Goal: Information Seeking & Learning: Check status

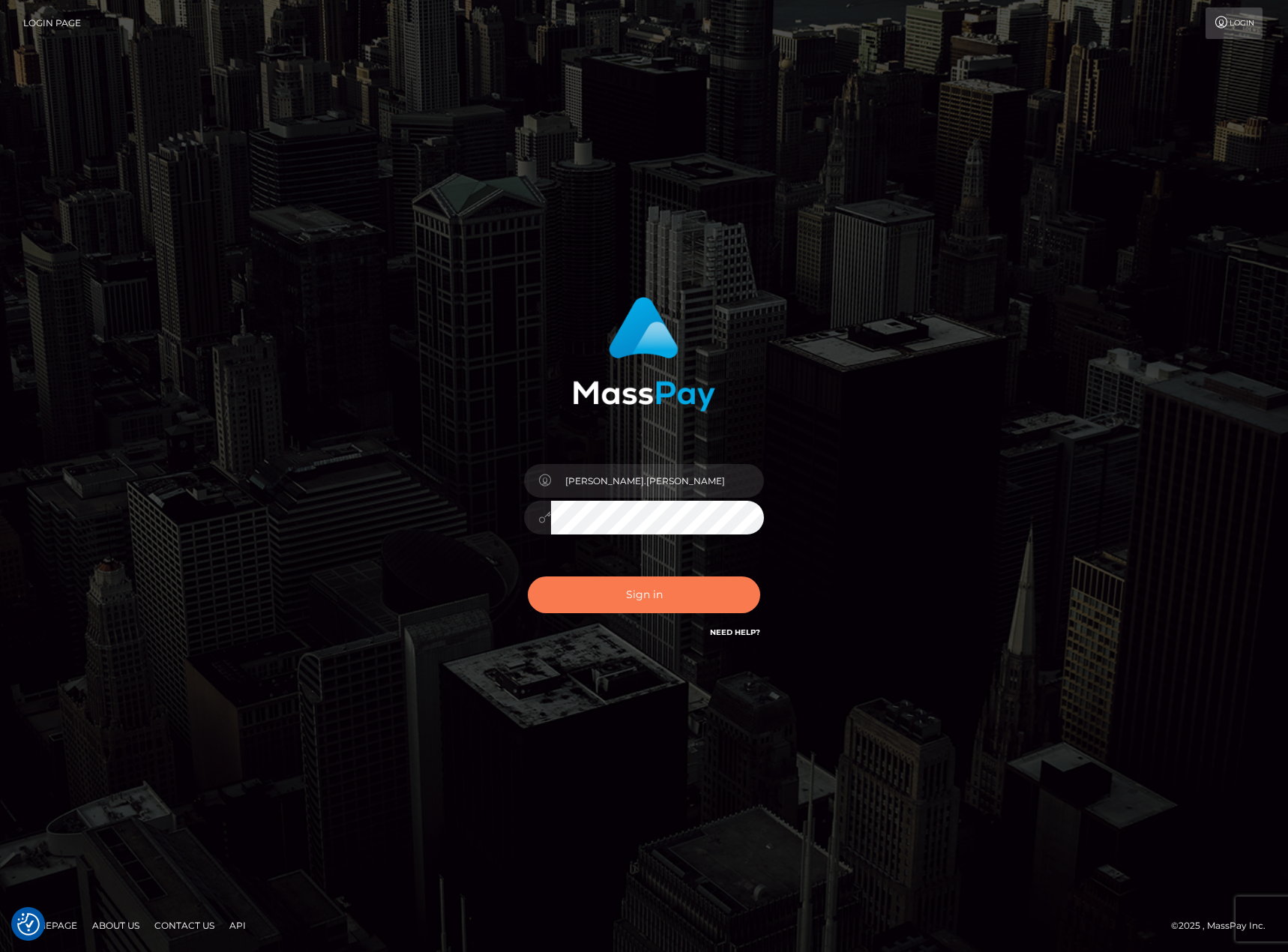
click at [700, 591] on button "Sign in" at bounding box center [644, 595] width 232 height 37
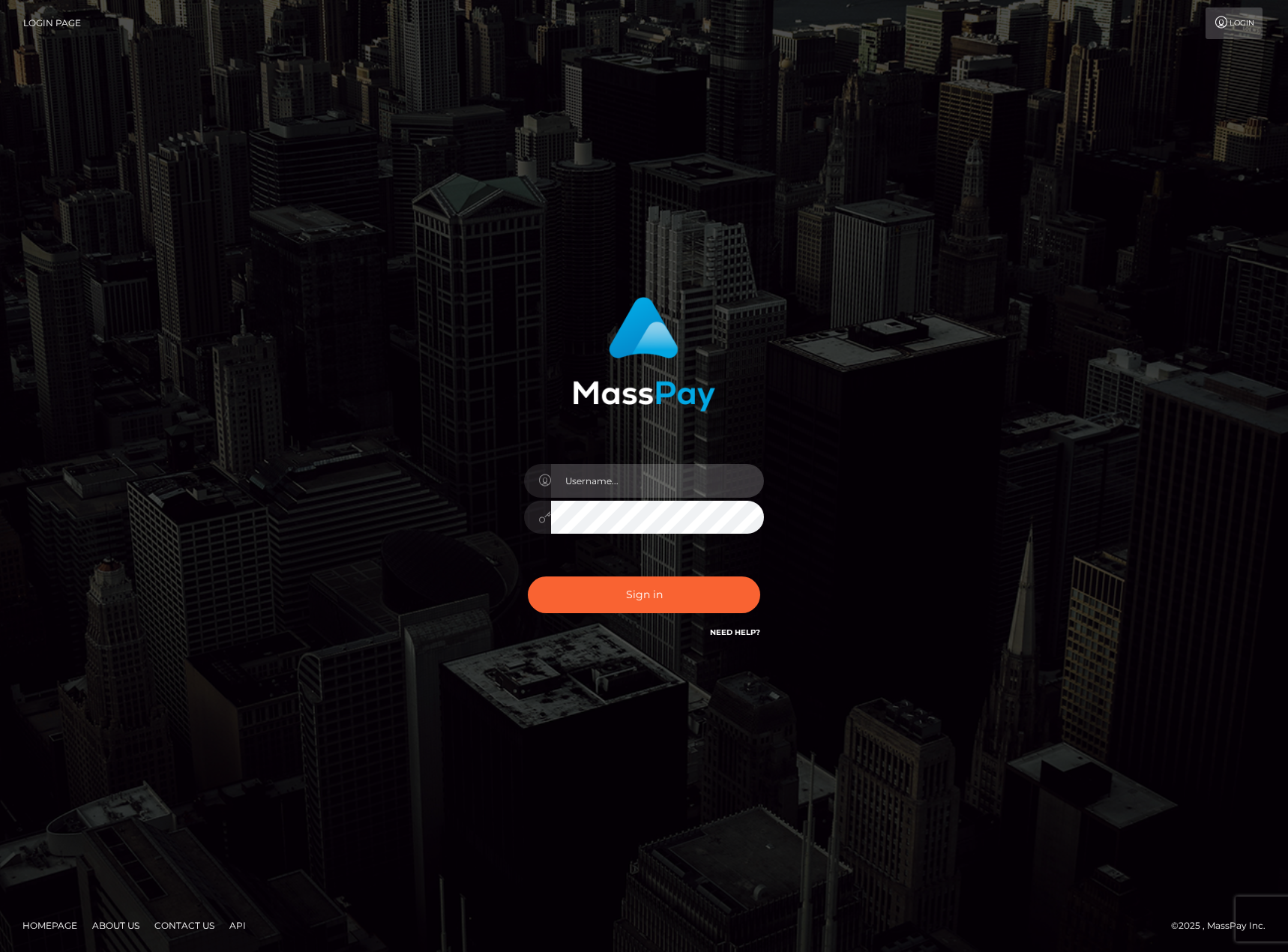
type input "karl.cope"
click at [700, 591] on button "Sign in" at bounding box center [644, 595] width 232 height 37
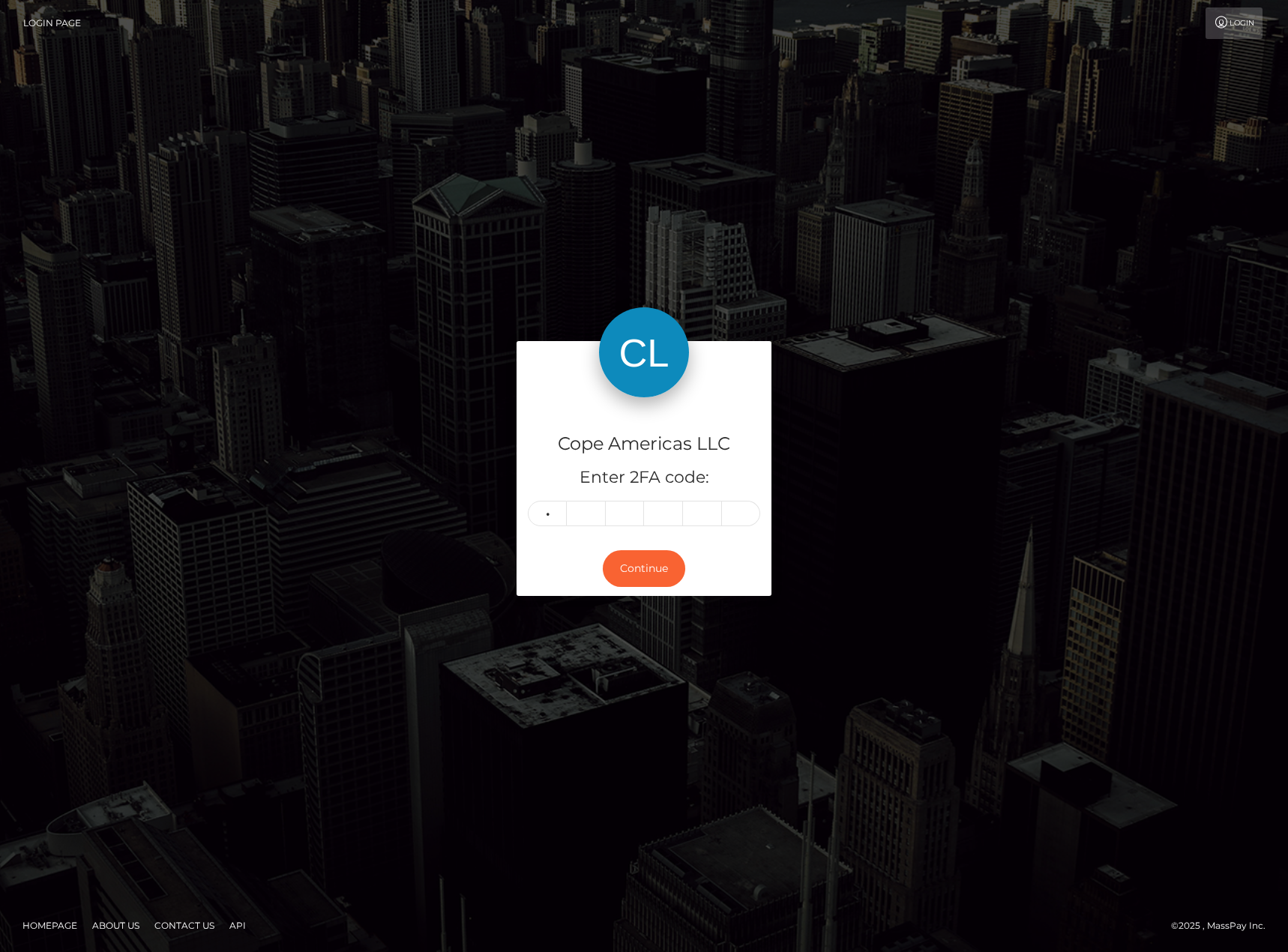
type input "5"
type input "6"
type input "1"
type input "7"
type input "6"
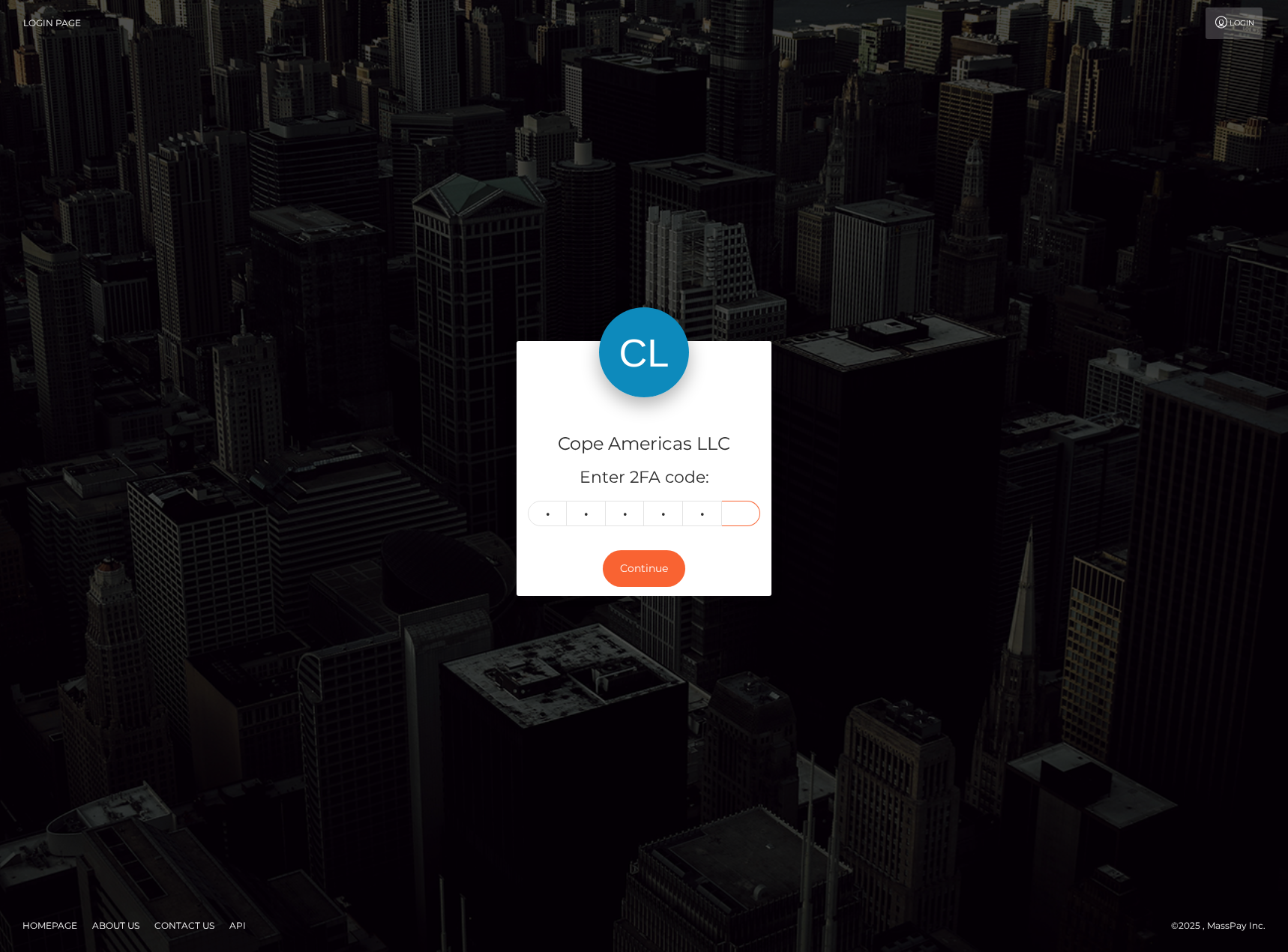
type input "2"
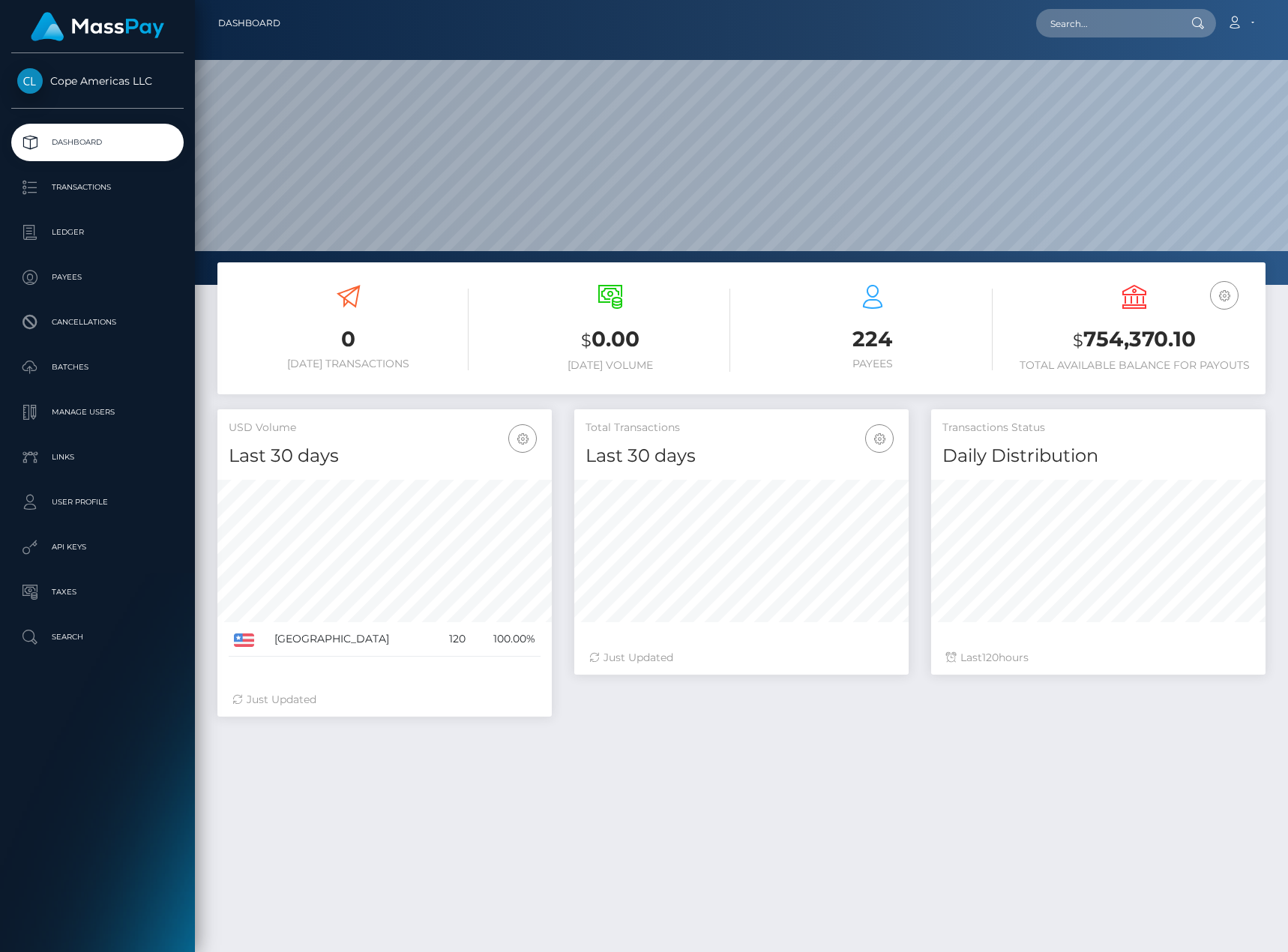
scroll to position [266, 334]
click at [142, 226] on p "Ledger" at bounding box center [97, 232] width 161 height 22
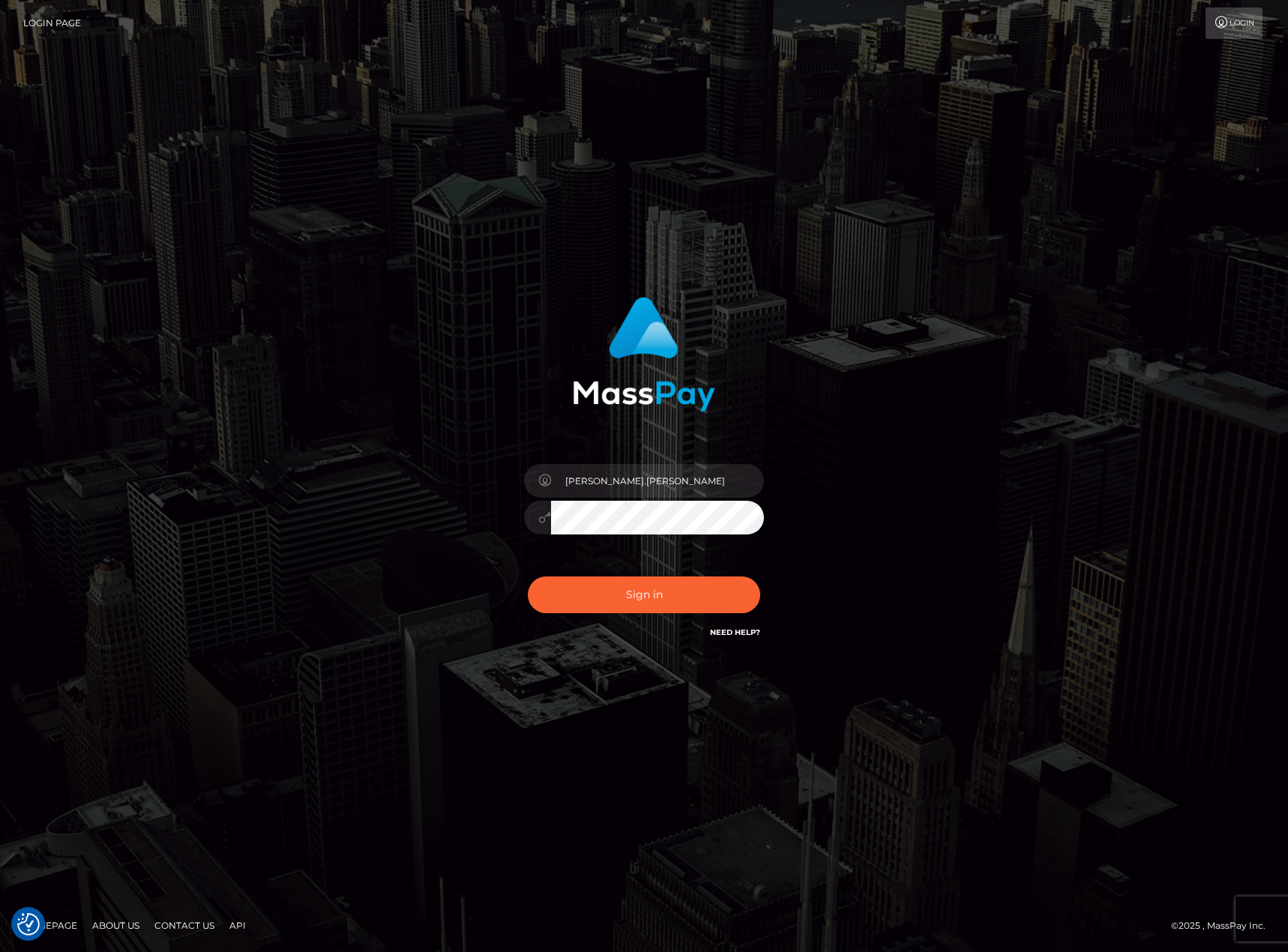
click at [623, 96] on div "karl.cope" at bounding box center [644, 476] width 1288 height 952
click at [291, 618] on div "karl.cope Sign in" at bounding box center [644, 476] width 855 height 381
click at [682, 534] on body "We value your privacy We use cookies to enhance your browsing experience, serve…" at bounding box center [644, 476] width 1288 height 952
click at [968, 502] on div "karl.cope Sign in" at bounding box center [644, 476] width 855 height 381
click at [707, 601] on button "Sign in" at bounding box center [644, 595] width 232 height 37
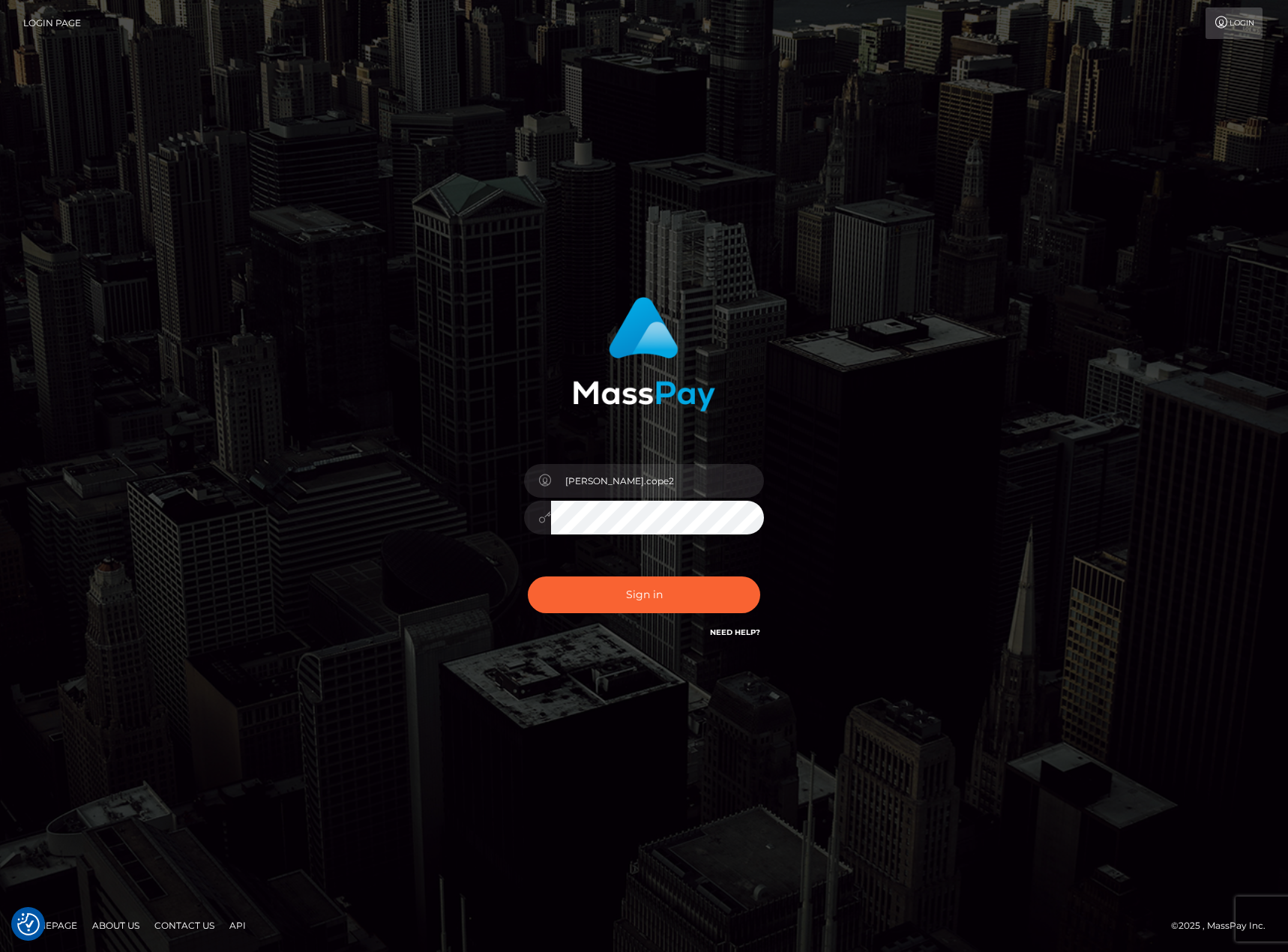
type input "[PERSON_NAME].[PERSON_NAME]"
click at [528, 577] on button "Sign in" at bounding box center [644, 595] width 232 height 37
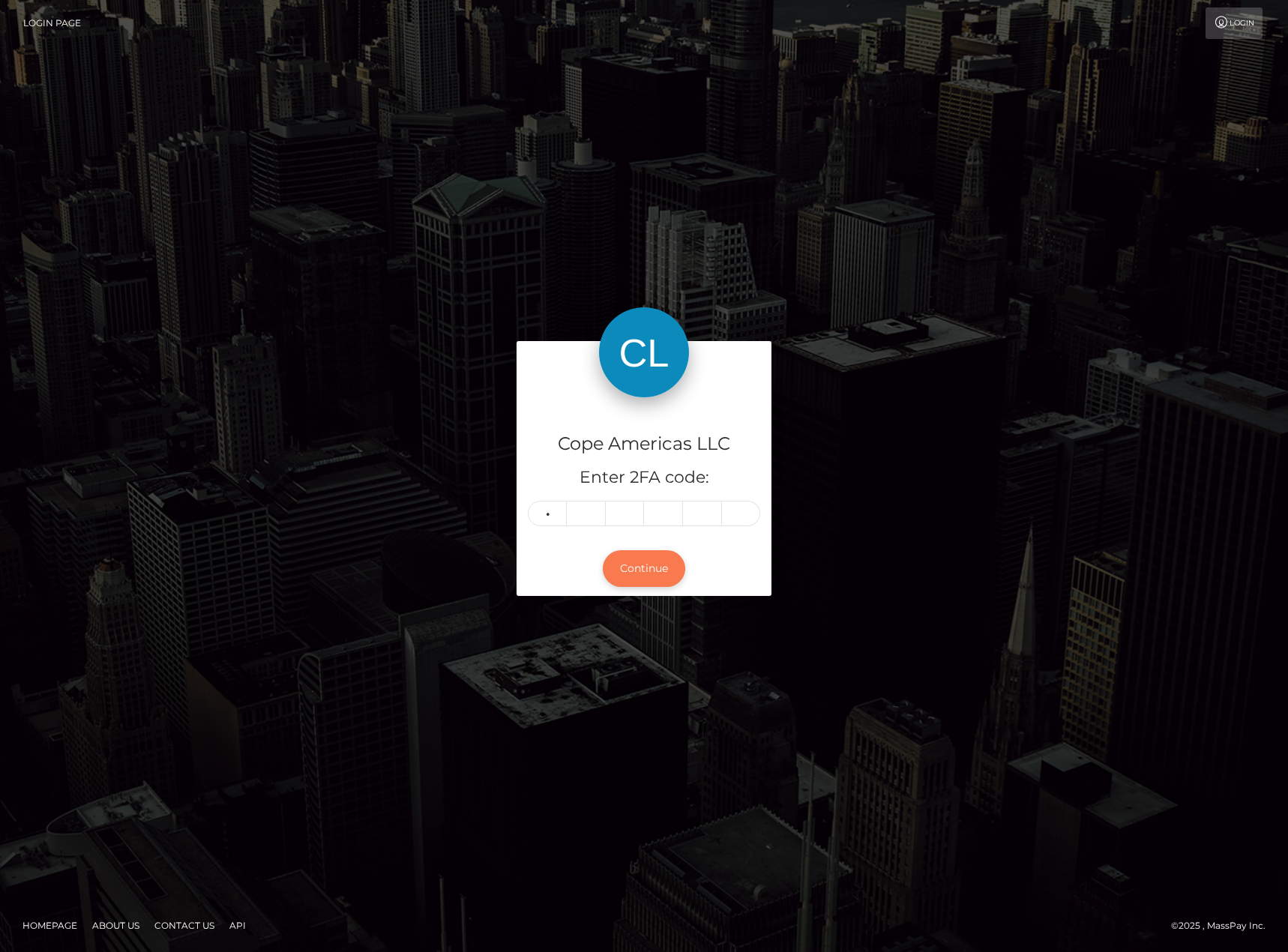
type input "2"
type input "1"
type input "5"
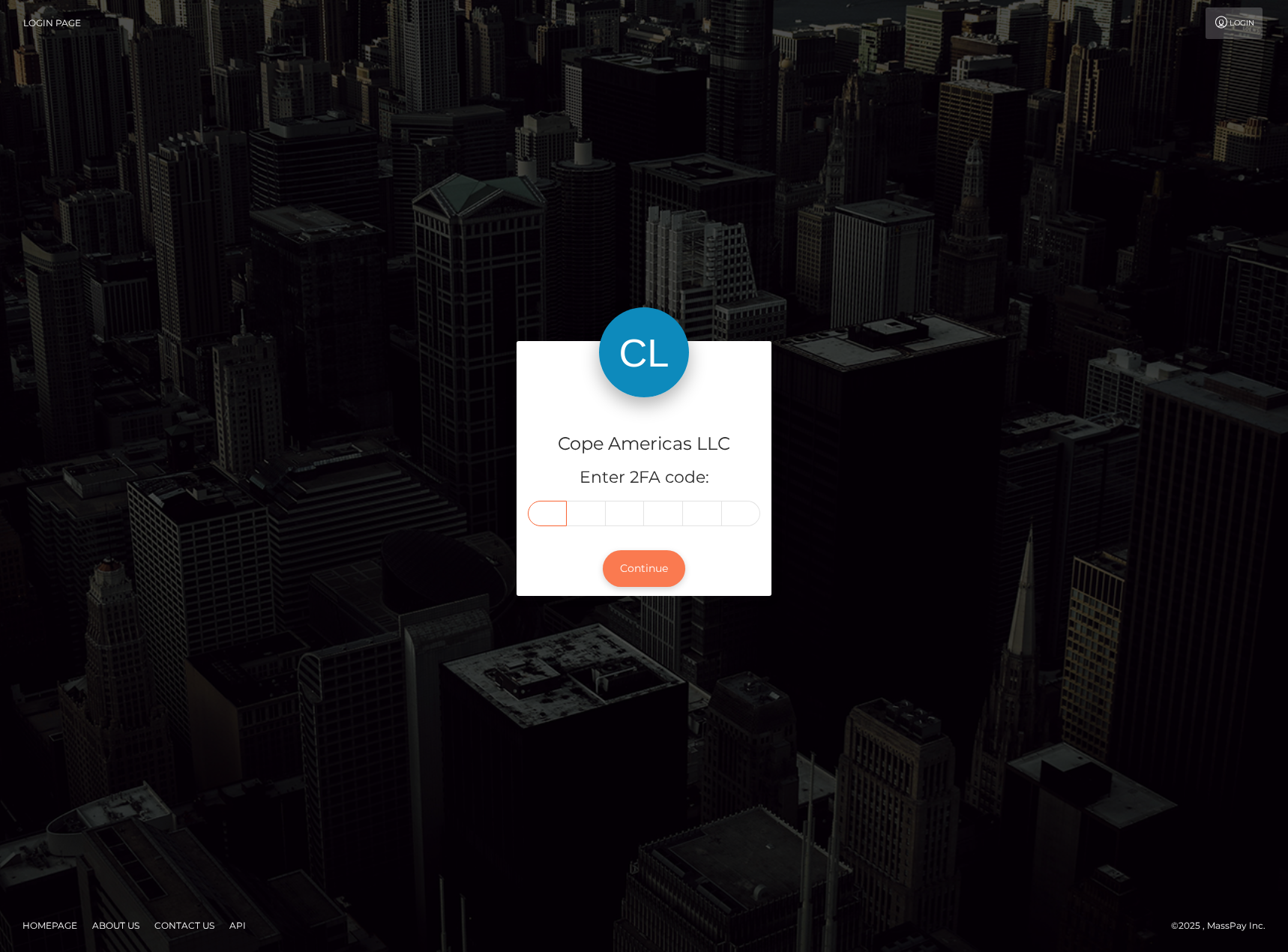
type input "2"
type input "1"
type input "8"
type input "2"
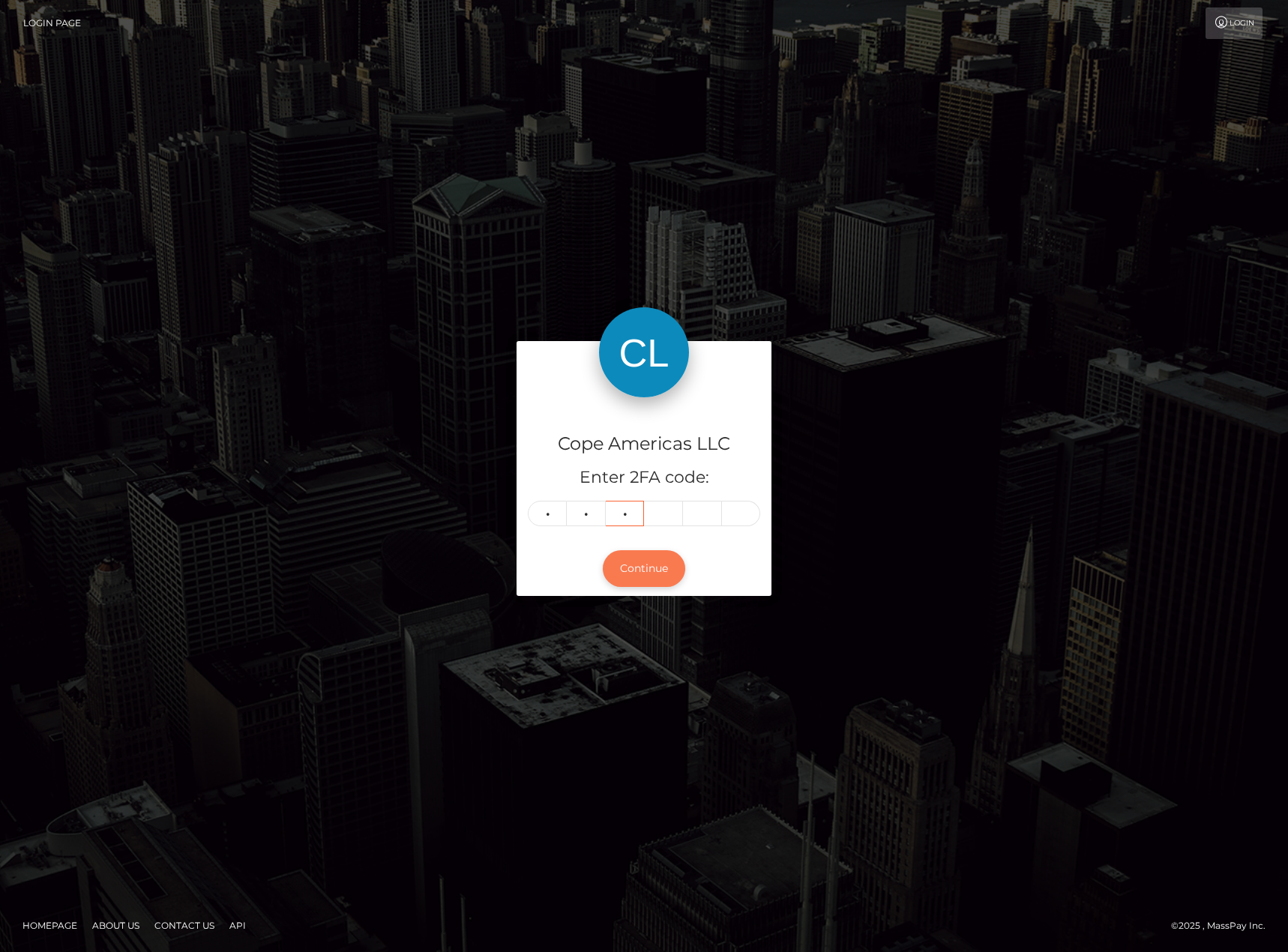
type input "2"
type input "4"
type input "2"
type input "9"
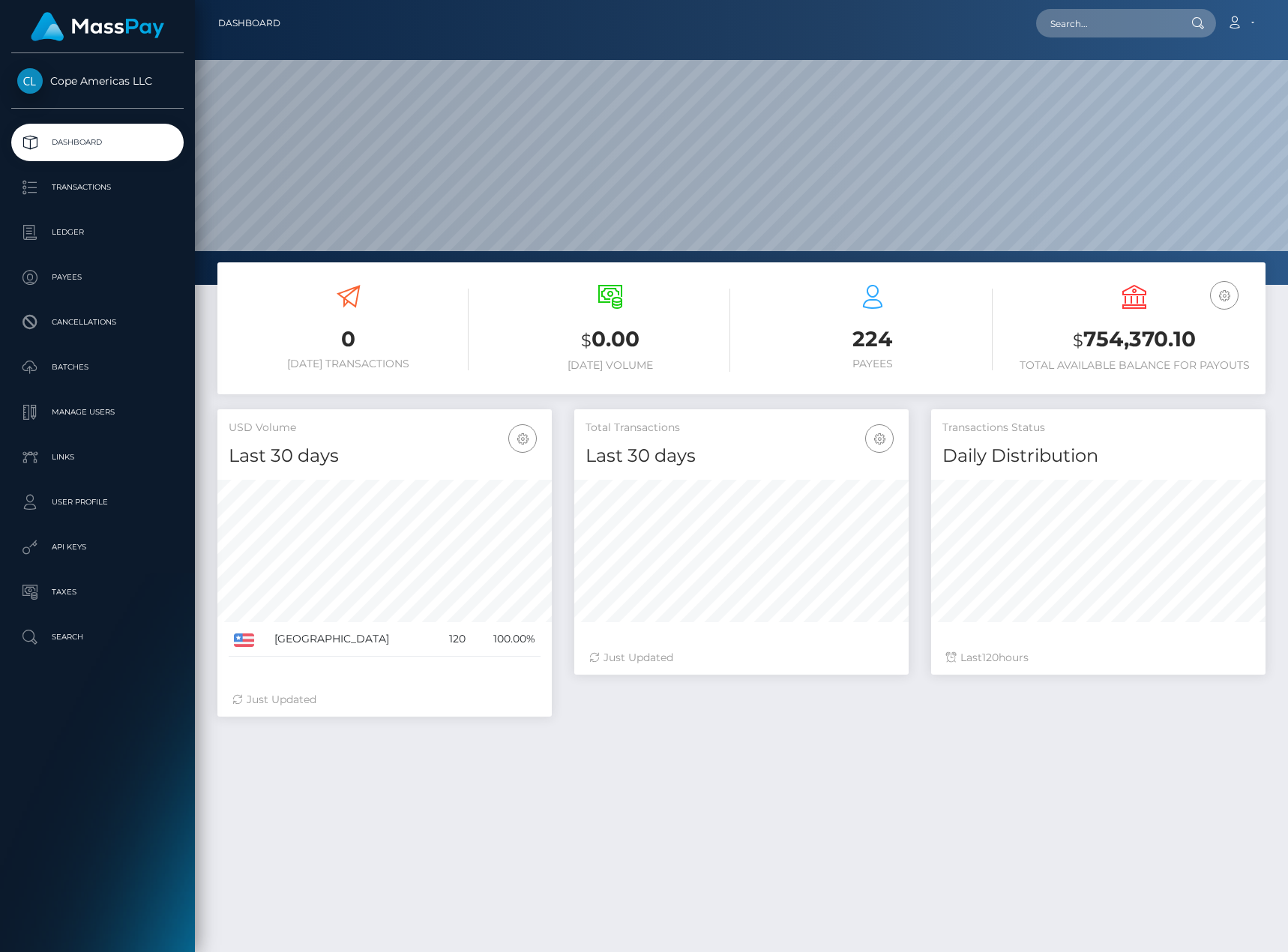
scroll to position [266, 334]
click at [528, 846] on div "0 [DATE] Transactions $ 0.00 [DATE] Volume 224 $ 120" at bounding box center [741, 693] width 1093 height 860
click at [144, 235] on p "Ledger" at bounding box center [97, 232] width 161 height 22
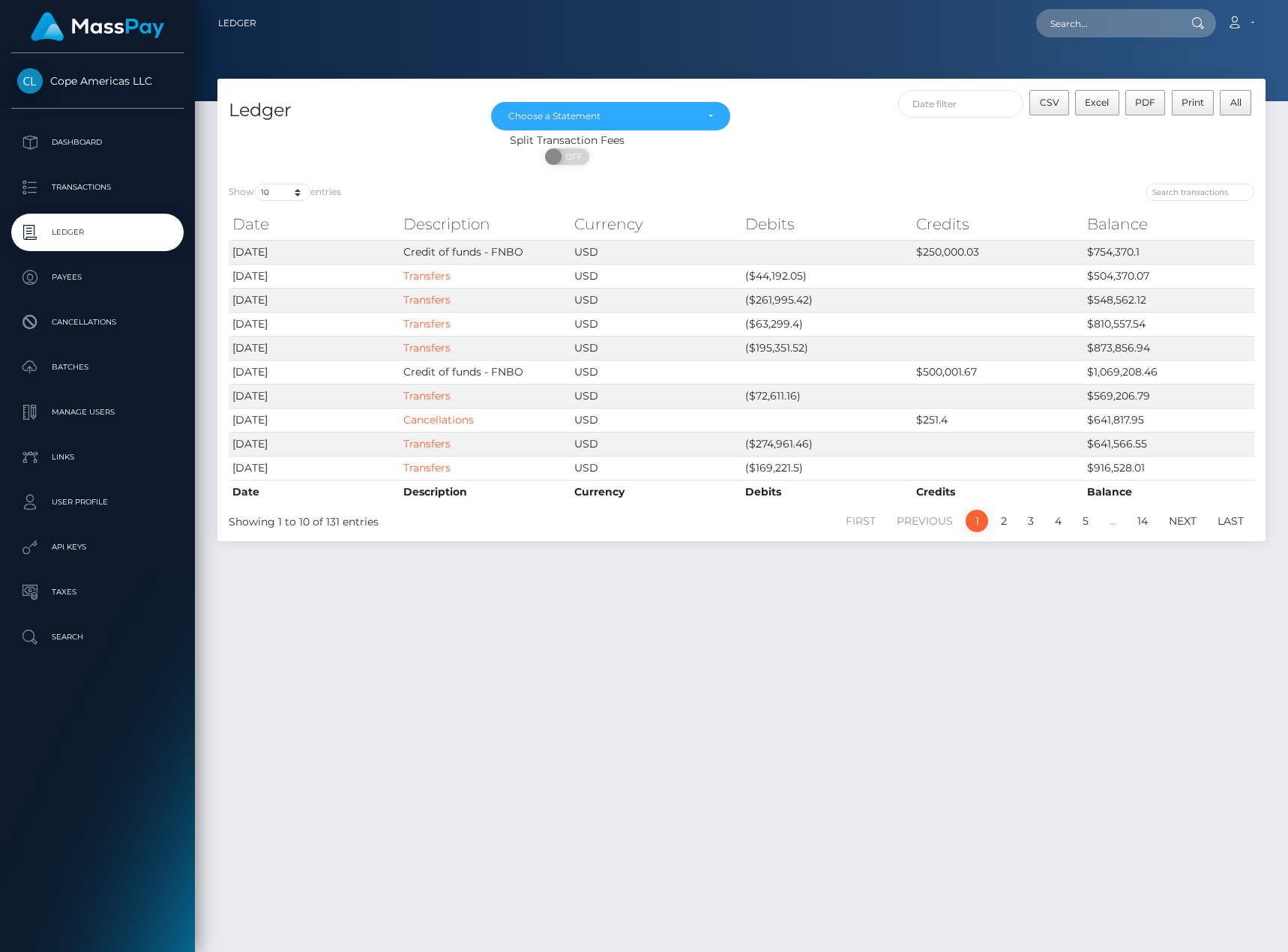
click at [842, 808] on div "Ledger [DATE] [DATE] [DATE] [DATE] [DATE] [DATE] [DATE] [DATE] [DATE] [DATE] Ch…" at bounding box center [741, 509] width 1093 height 860
click at [1147, 729] on div "Ledger [DATE] [DATE] [DATE] [DATE] [DATE] [DATE] [DATE] [DATE] [DATE] [DATE] Ch…" at bounding box center [741, 509] width 1093 height 860
click at [425, 300] on link "Transfers" at bounding box center [426, 300] width 47 height 13
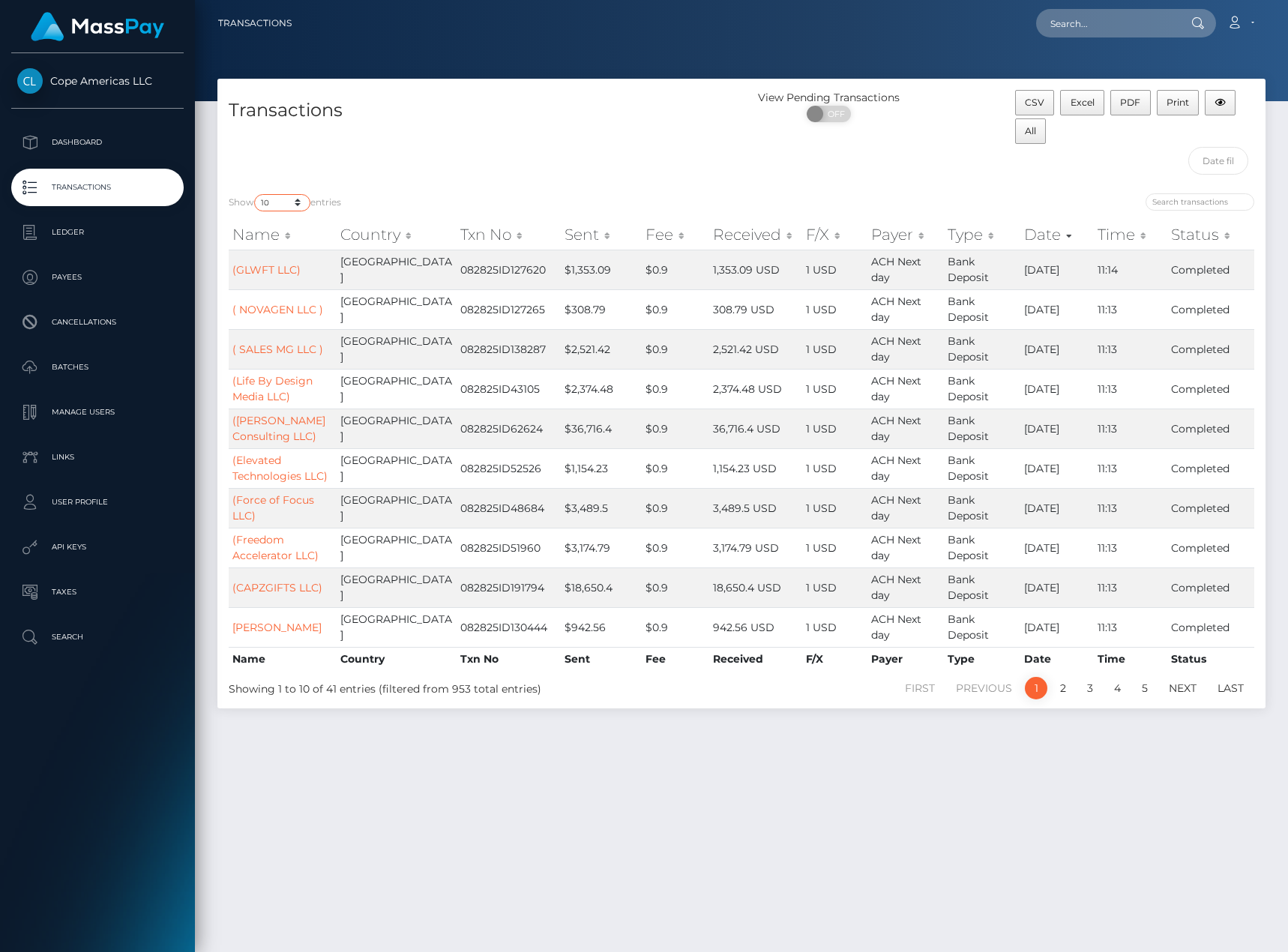
click at [297, 204] on select "10 25 50 100 250 500 1,000 3,500" at bounding box center [282, 203] width 56 height 17
select select "1000"
click at [256, 195] on select "10 25 50 100 250 500 1,000 3,500" at bounding box center [282, 203] width 56 height 17
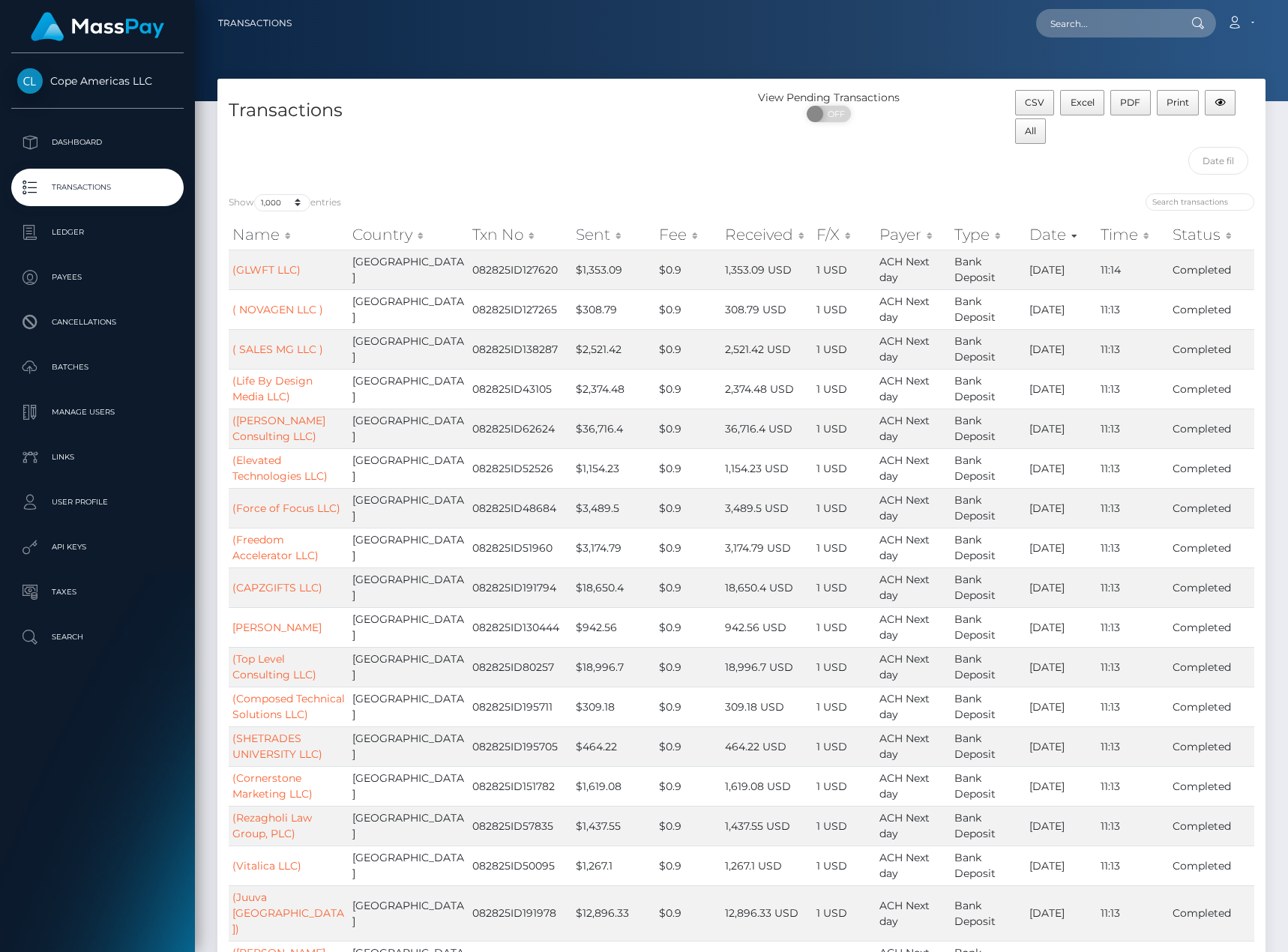
click at [507, 158] on div "Transactions" at bounding box center [480, 136] width 524 height 92
click at [1078, 103] on span "Excel" at bounding box center [1083, 102] width 24 height 12
click at [99, 232] on p "Ledger" at bounding box center [97, 232] width 161 height 22
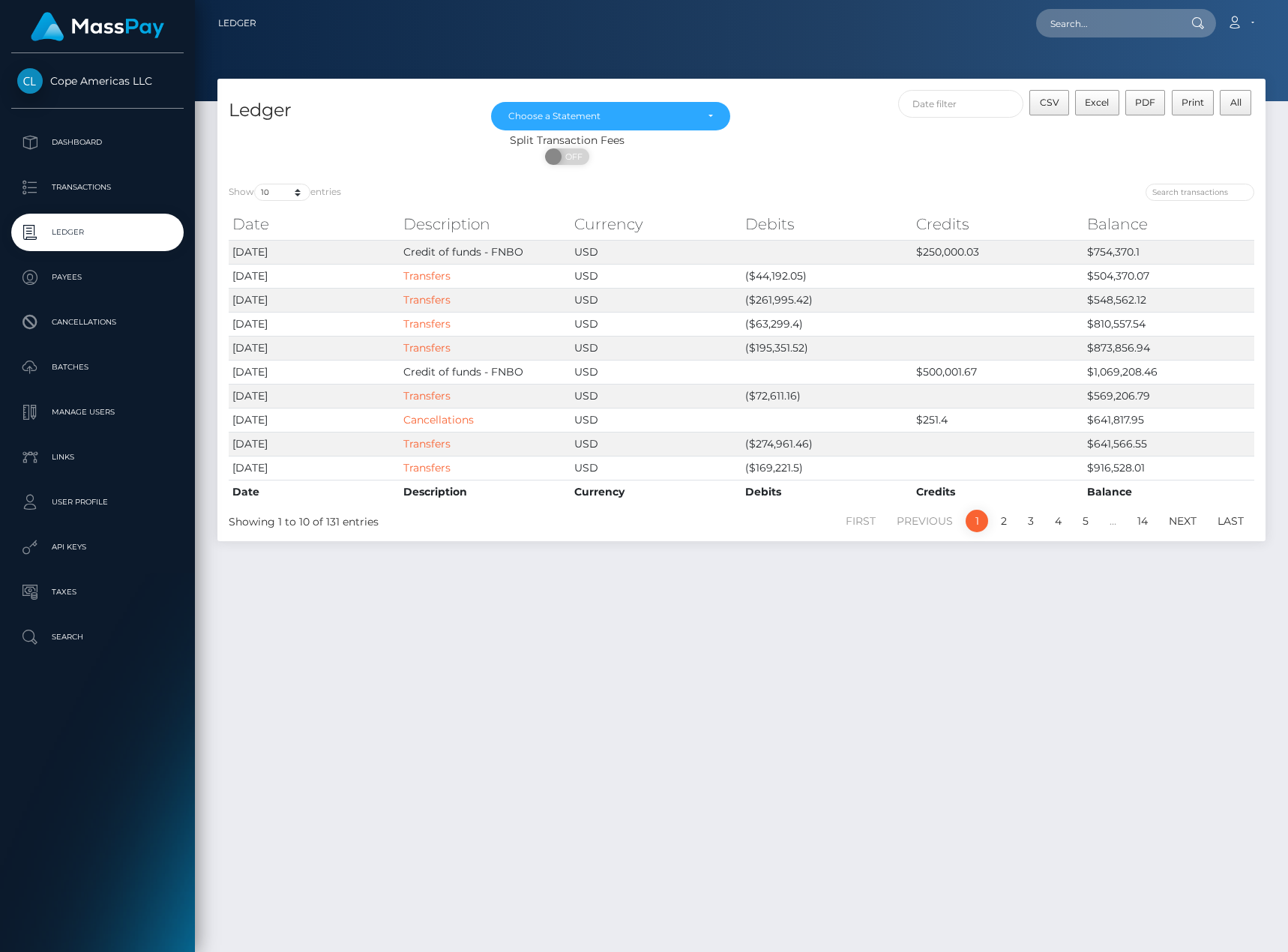
drag, startPoint x: 785, startPoint y: 172, endPoint x: 768, endPoint y: 185, distance: 21.4
click at [785, 172] on div "Show 10 25 50 100 250 entries Date Description Currency Debits Credits Balance …" at bounding box center [742, 357] width 1049 height 369
click at [434, 277] on link "Transfers" at bounding box center [426, 276] width 47 height 13
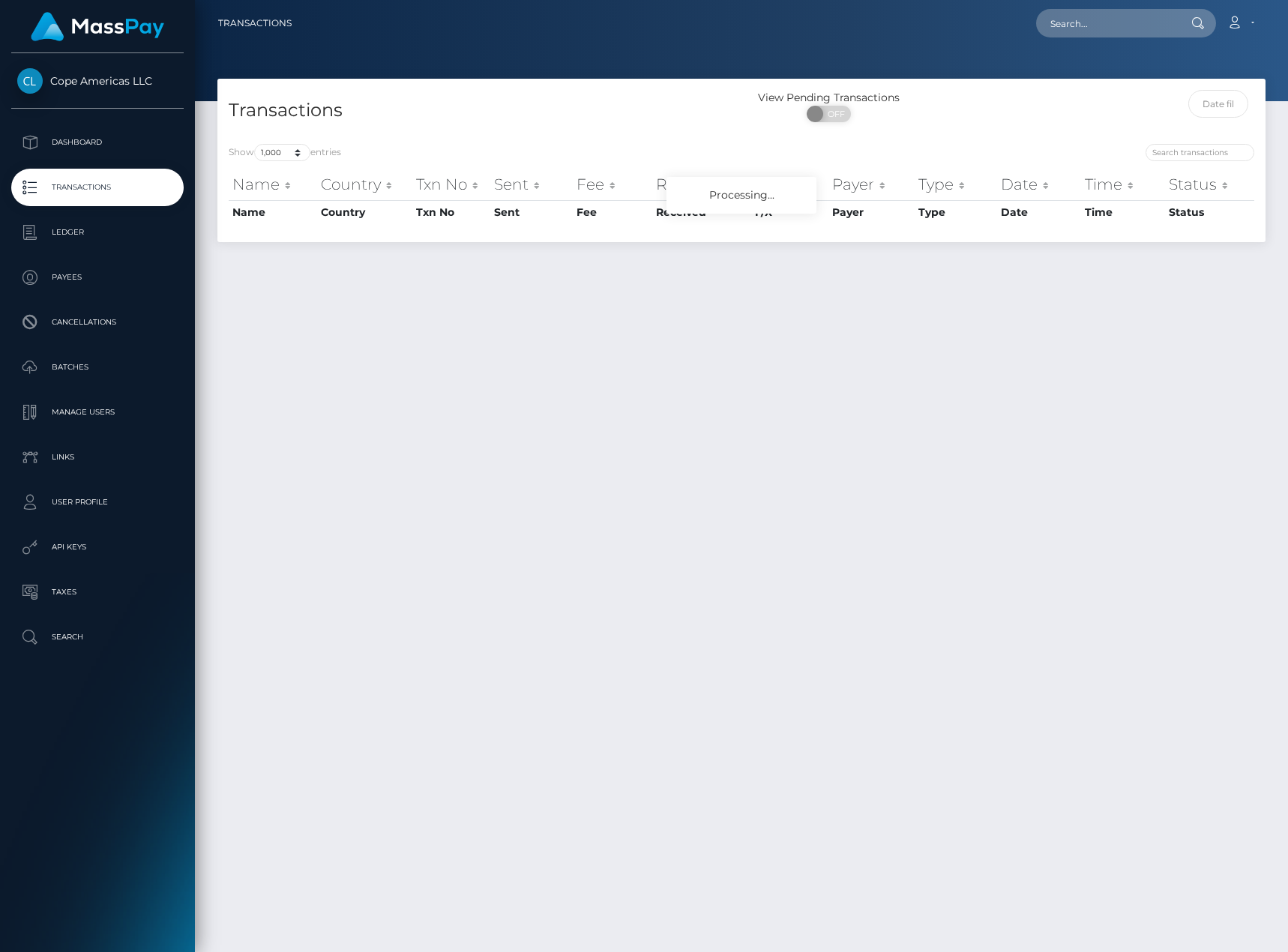
select select "1000"
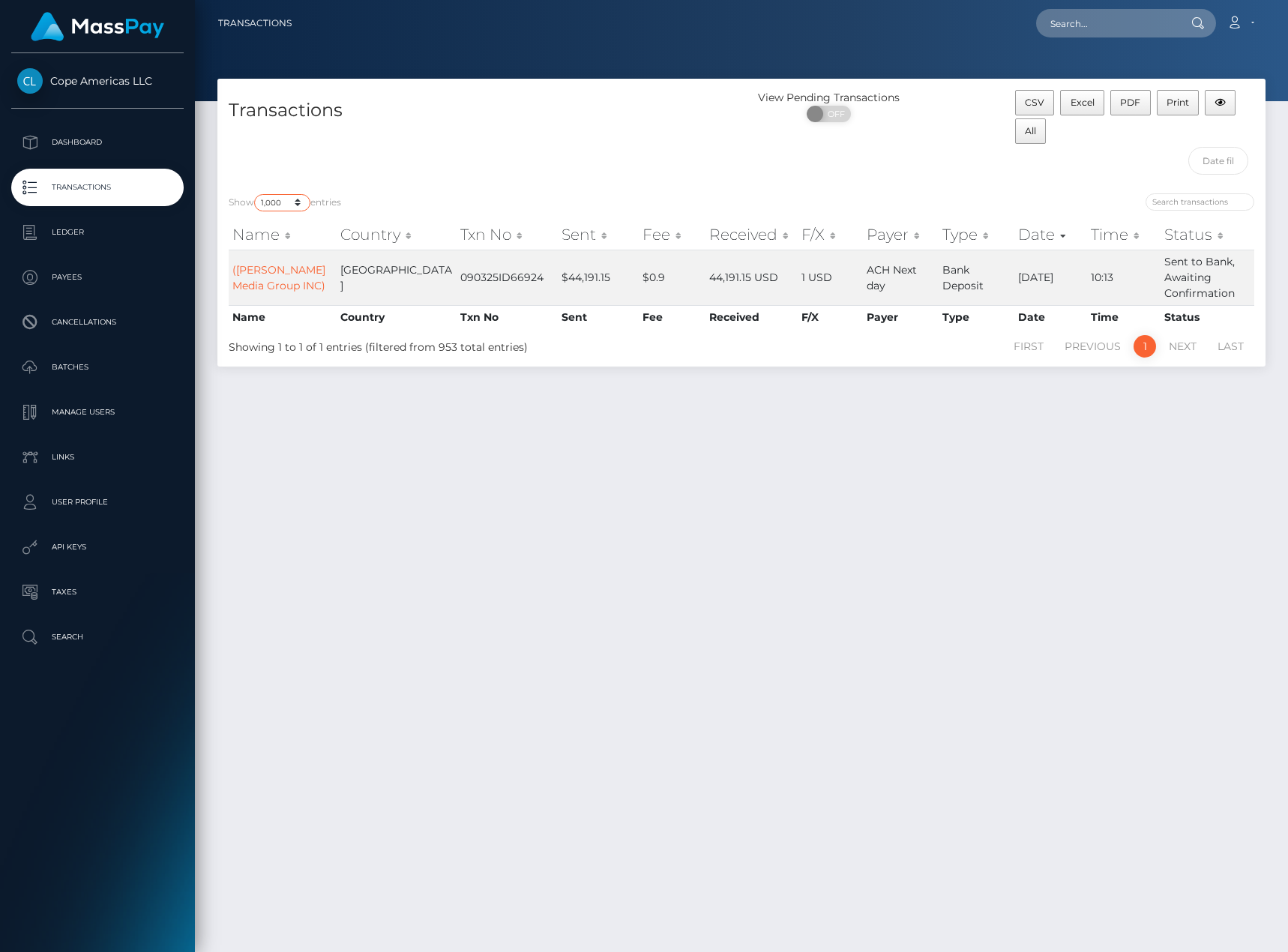
click at [288, 202] on select "10 25 50 100 250 500 1,000 3,500" at bounding box center [282, 203] width 56 height 17
click at [614, 143] on div "Transactions" at bounding box center [480, 136] width 524 height 92
click at [1086, 101] on span "Excel" at bounding box center [1083, 102] width 24 height 12
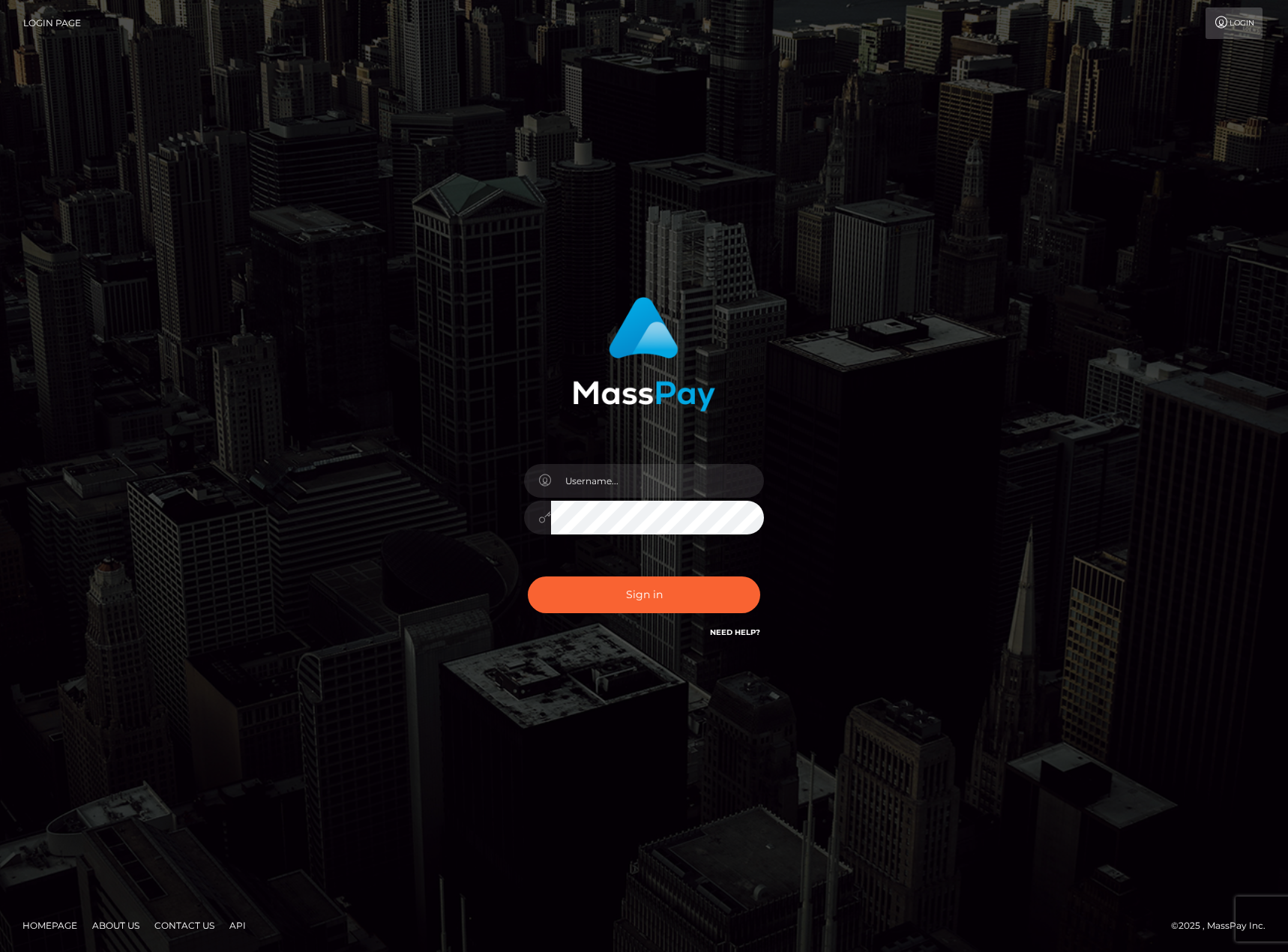
type input "karl.cope"
drag, startPoint x: 12, startPoint y: 479, endPoint x: 139, endPoint y: 450, distance: 130.3
click at [12, 479] on div "karl.cope" at bounding box center [644, 476] width 1288 height 607
click at [710, 588] on button "Sign in" at bounding box center [644, 595] width 232 height 37
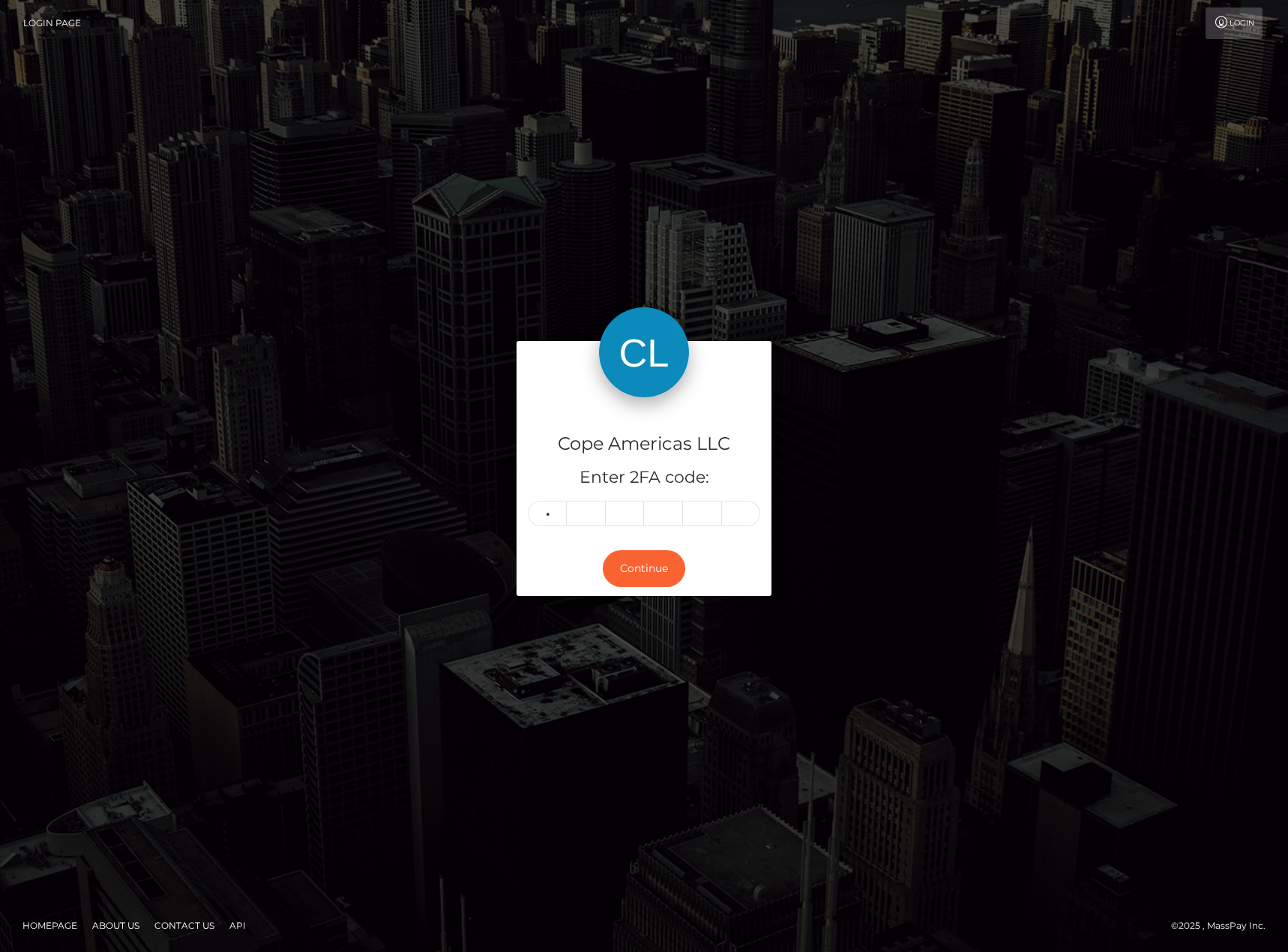
type input "6"
type input "0"
type input "4"
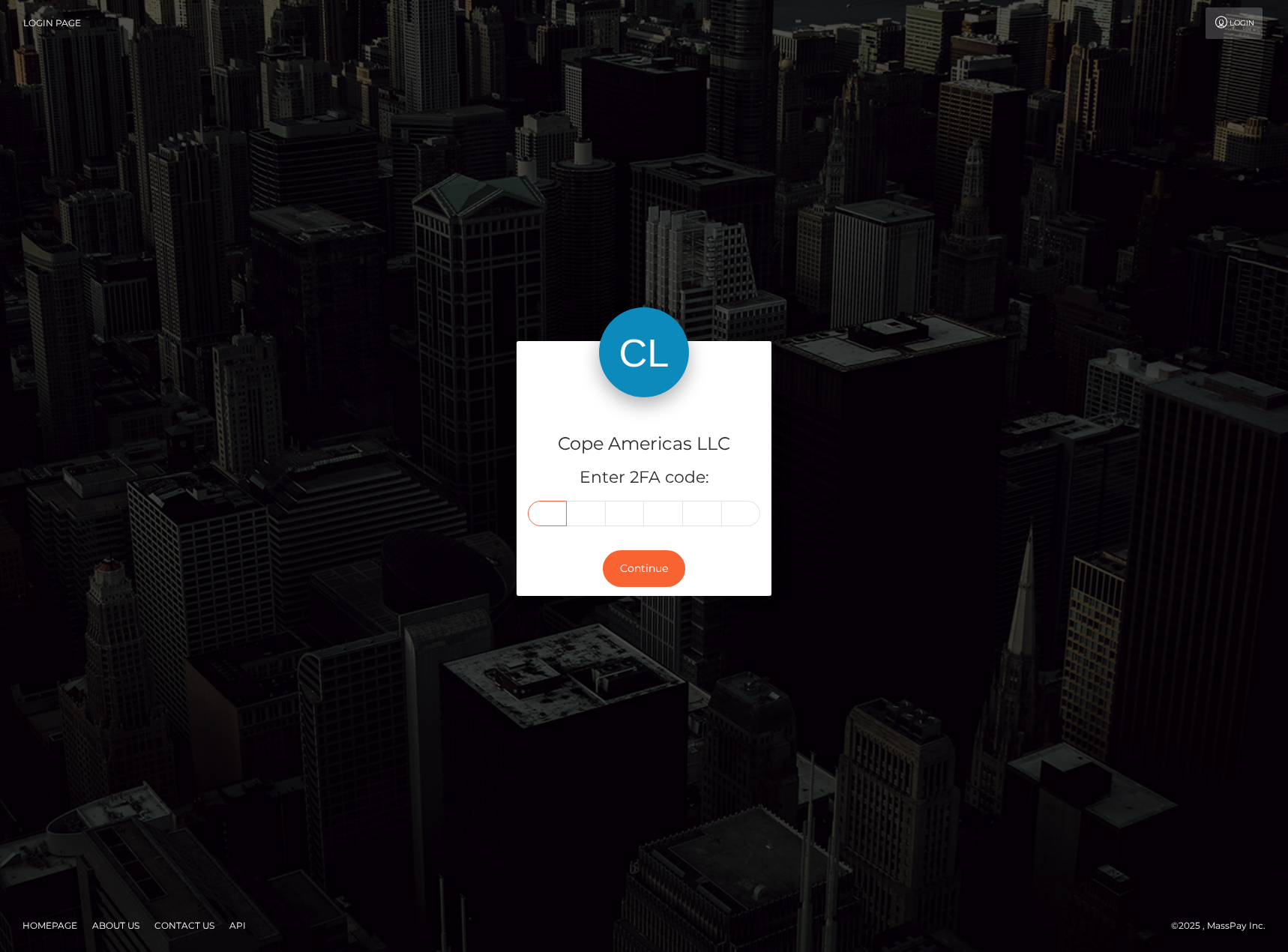
type input "6"
type input "0"
type input "4"
type input "5"
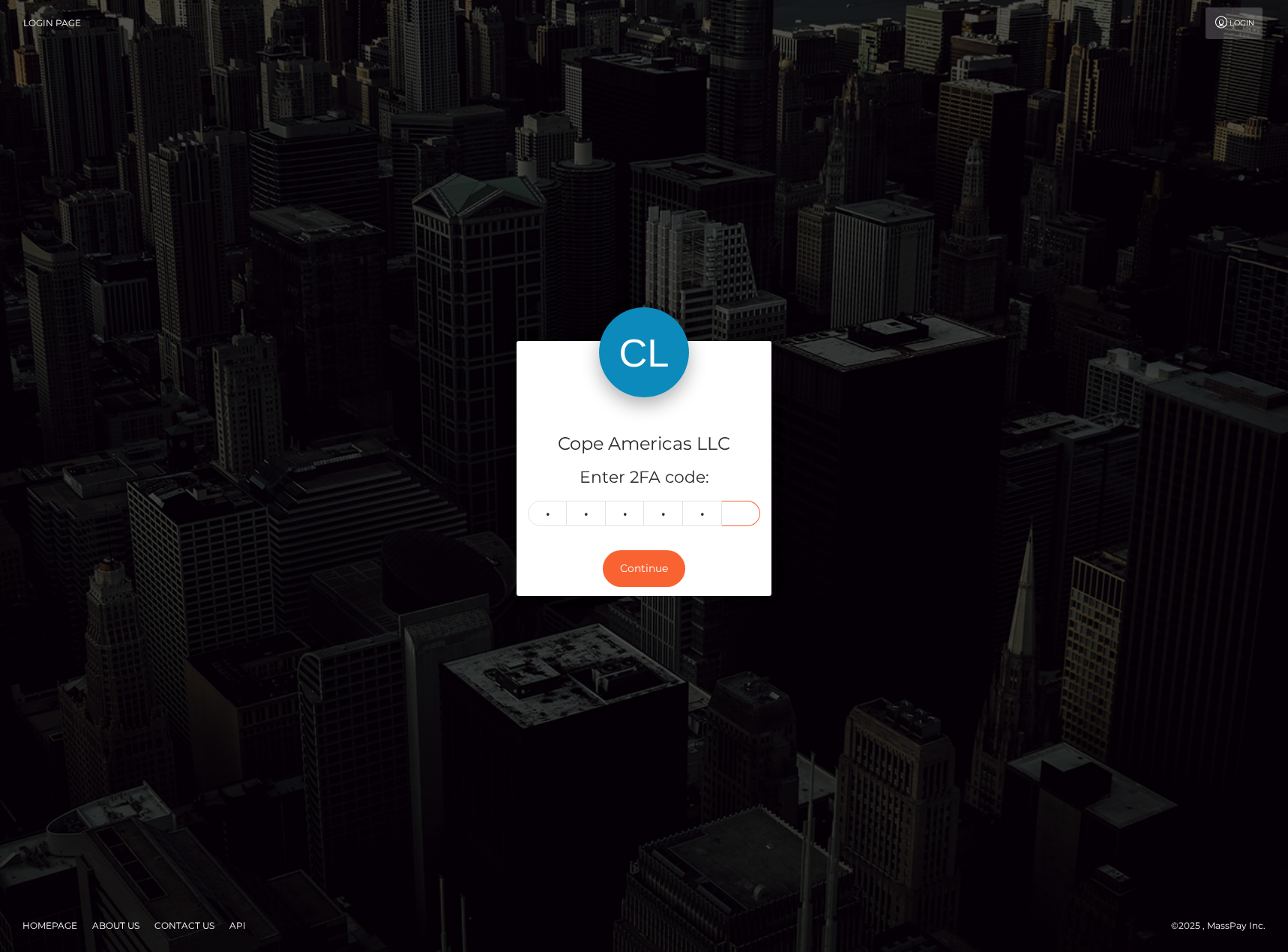
type input "4"
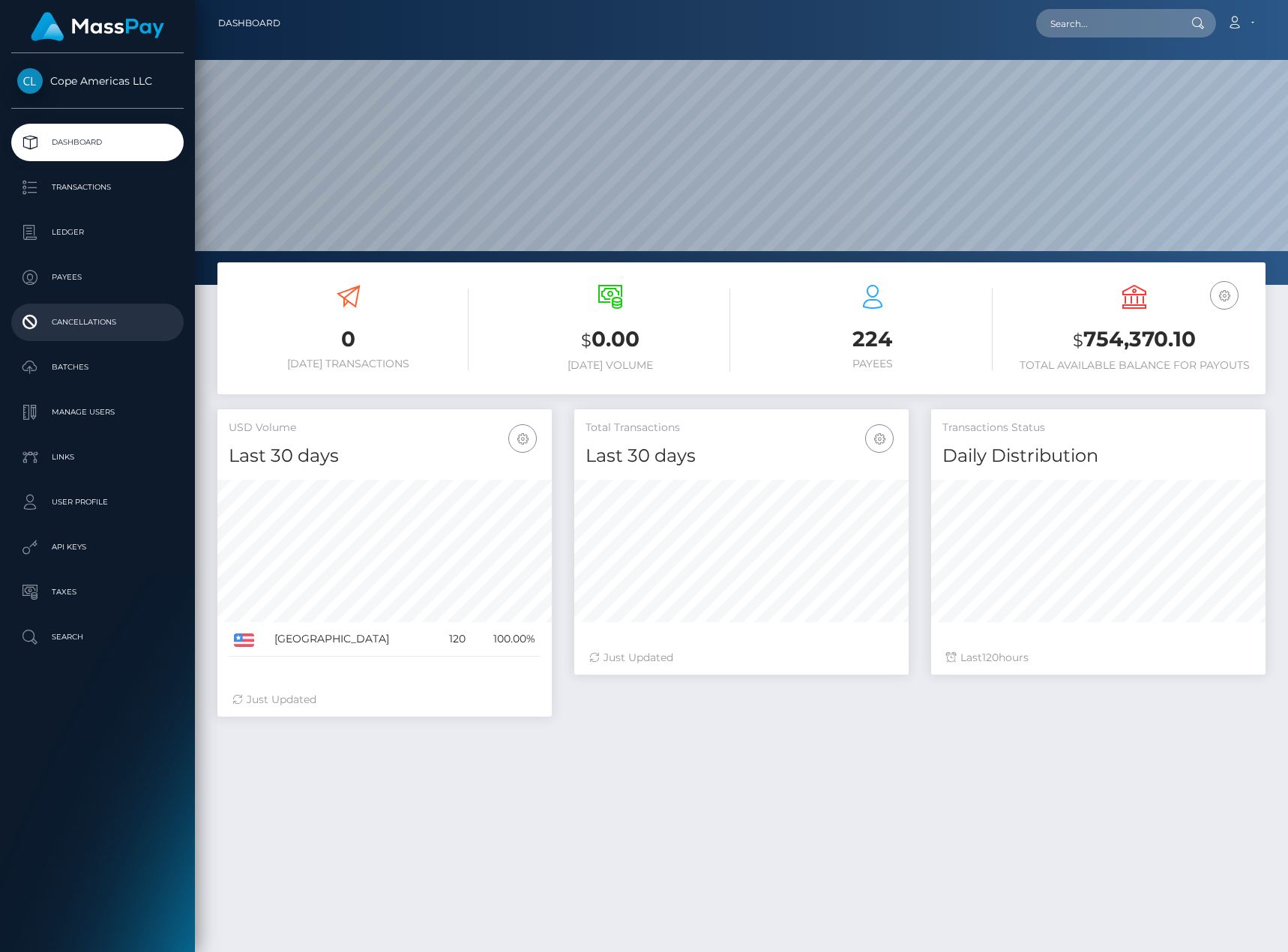
scroll to position [266, 334]
click at [117, 322] on p "Cancellations" at bounding box center [97, 322] width 161 height 22
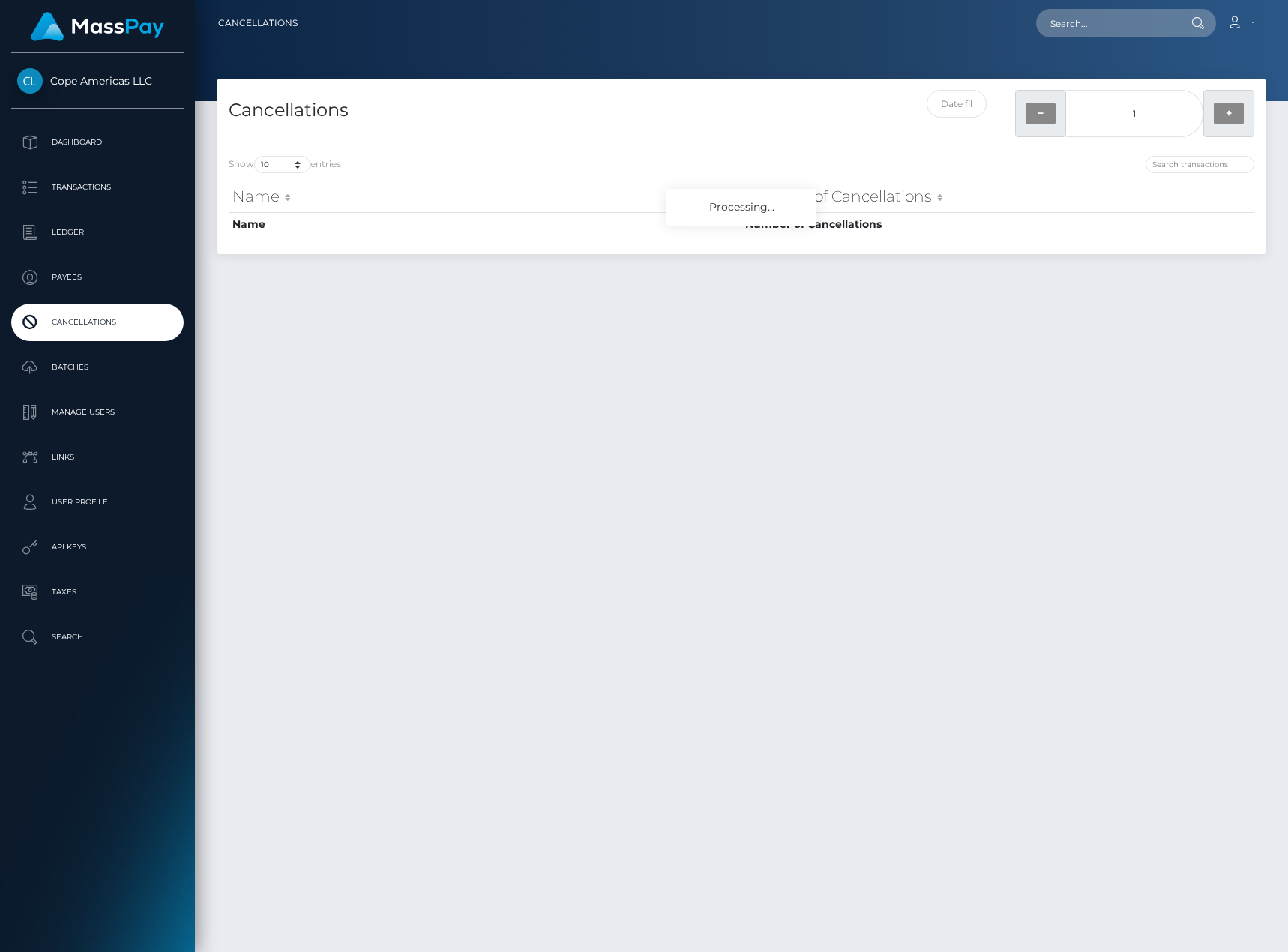
click at [96, 365] on p "Batches" at bounding box center [97, 367] width 161 height 22
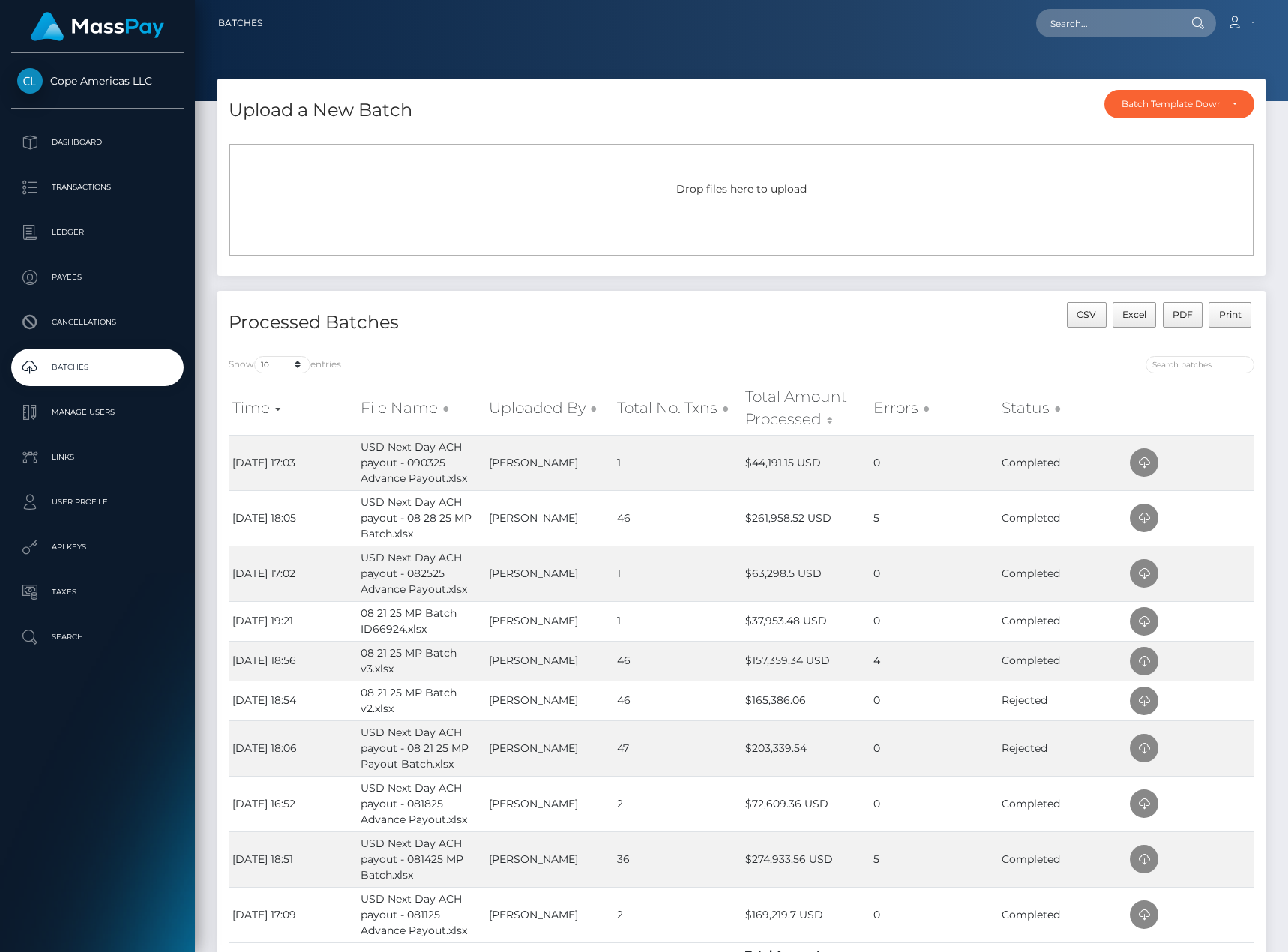
click at [788, 305] on div "CSV Excel PDF Print" at bounding box center [1003, 323] width 524 height 42
click at [59, 235] on p "Ledger" at bounding box center [97, 232] width 161 height 22
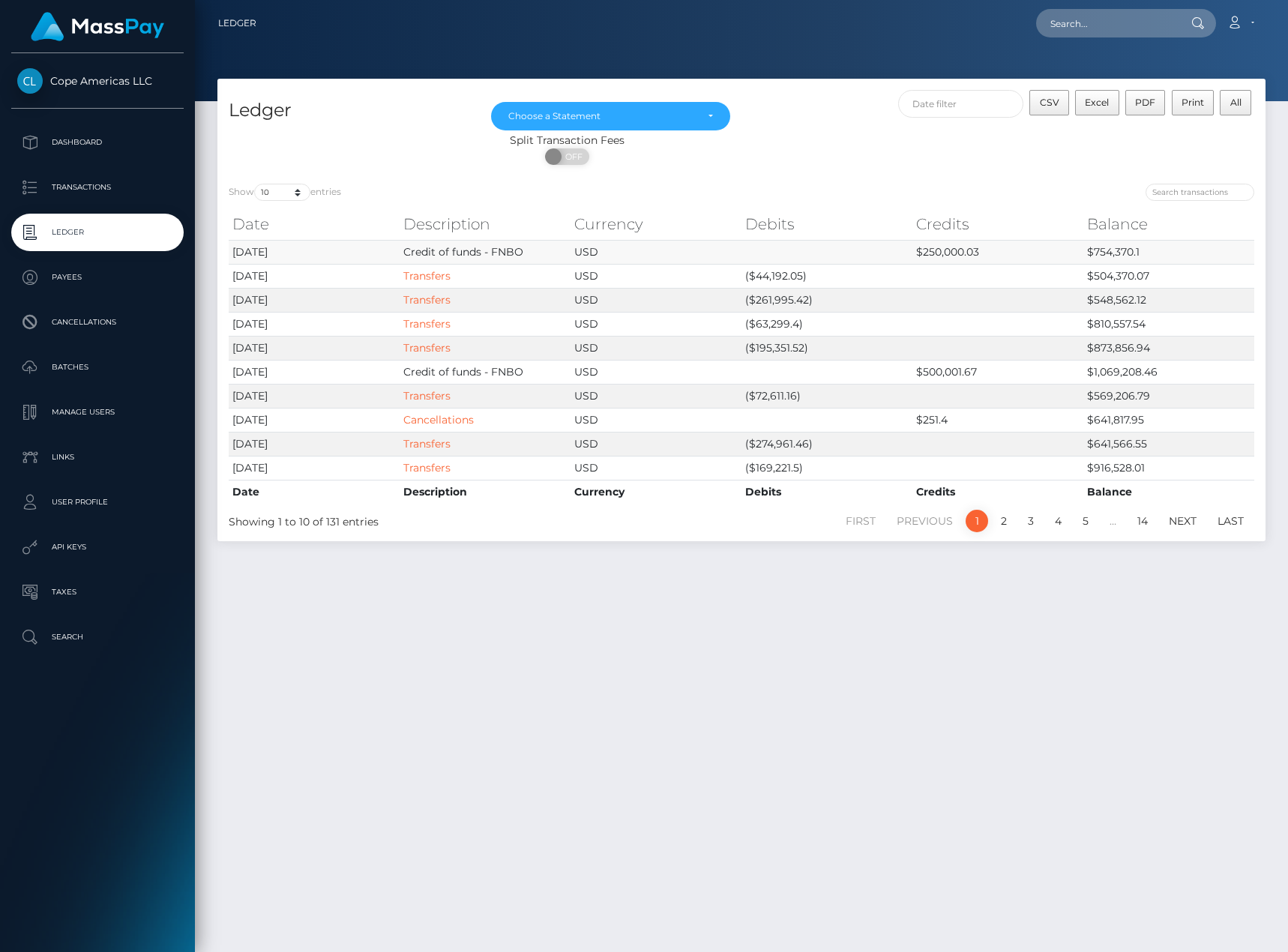
drag, startPoint x: 522, startPoint y: 252, endPoint x: 378, endPoint y: 252, distance: 144.0
click at [378, 252] on tr "2025-09-05 Credit of funds - FNBO USD $250,000.03 $754,370.1" at bounding box center [741, 252] width 1025 height 24
copy tr "Credit of funds - FNBO"
click at [73, 133] on p "Dashboard" at bounding box center [97, 142] width 161 height 22
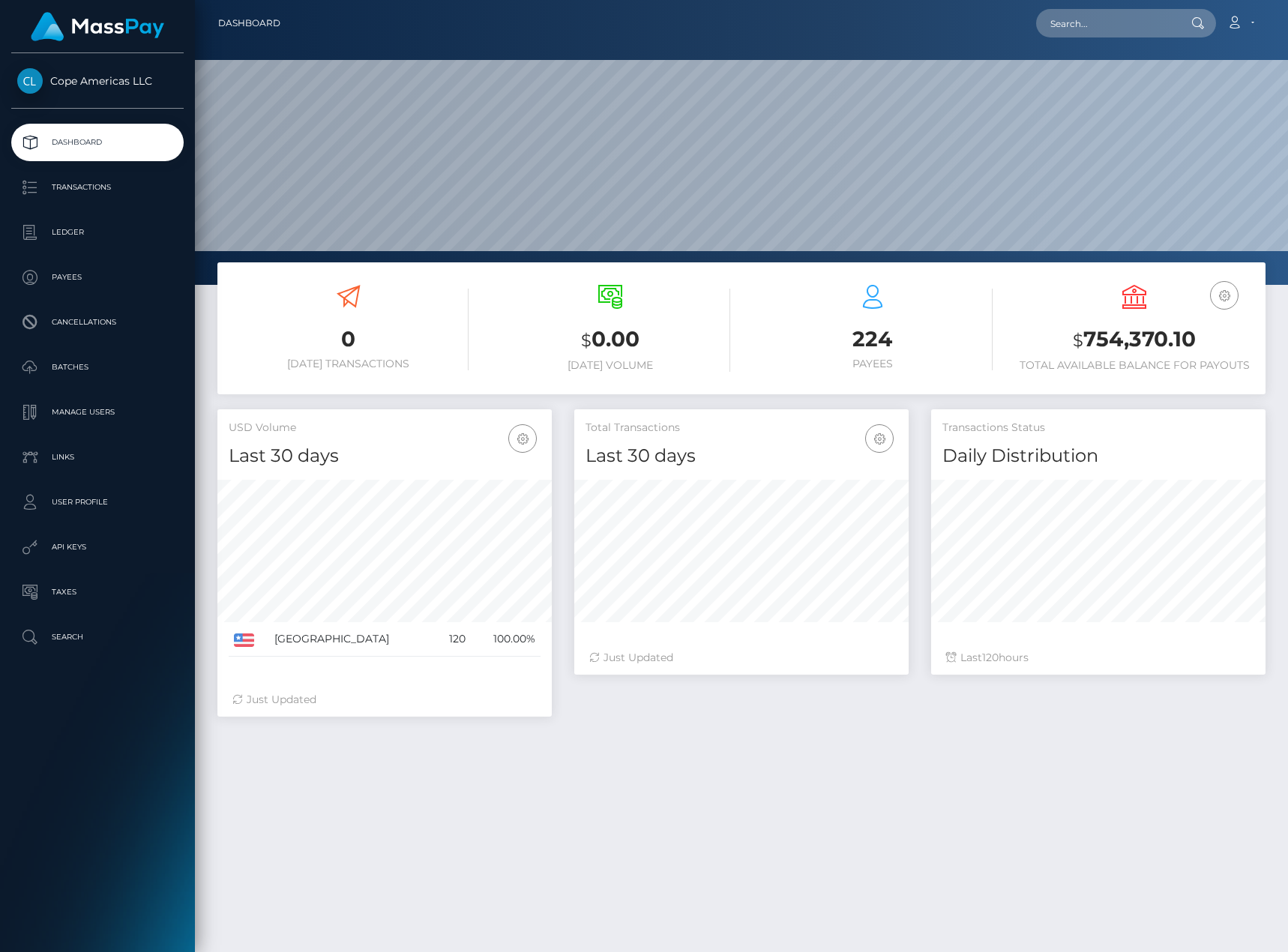
scroll to position [266, 334]
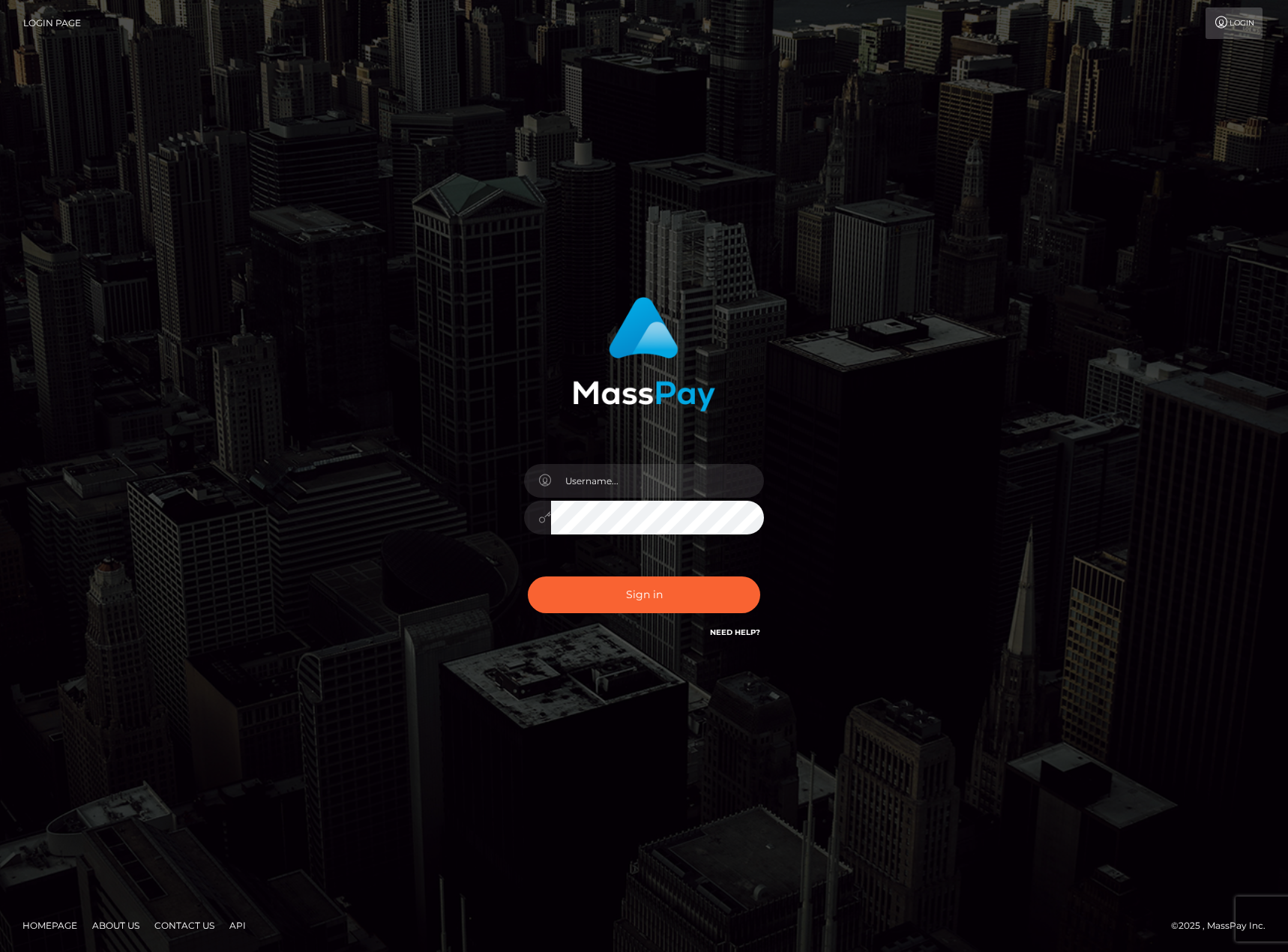
type input "[PERSON_NAME].[PERSON_NAME]"
drag, startPoint x: 686, startPoint y: 256, endPoint x: 698, endPoint y: 254, distance: 12.2
click at [686, 256] on div "[PERSON_NAME].[PERSON_NAME]" at bounding box center [644, 476] width 1288 height 607
click at [459, 77] on div "[PERSON_NAME].[PERSON_NAME]" at bounding box center [644, 476] width 1288 height 952
